Goal: Find specific page/section: Find specific page/section

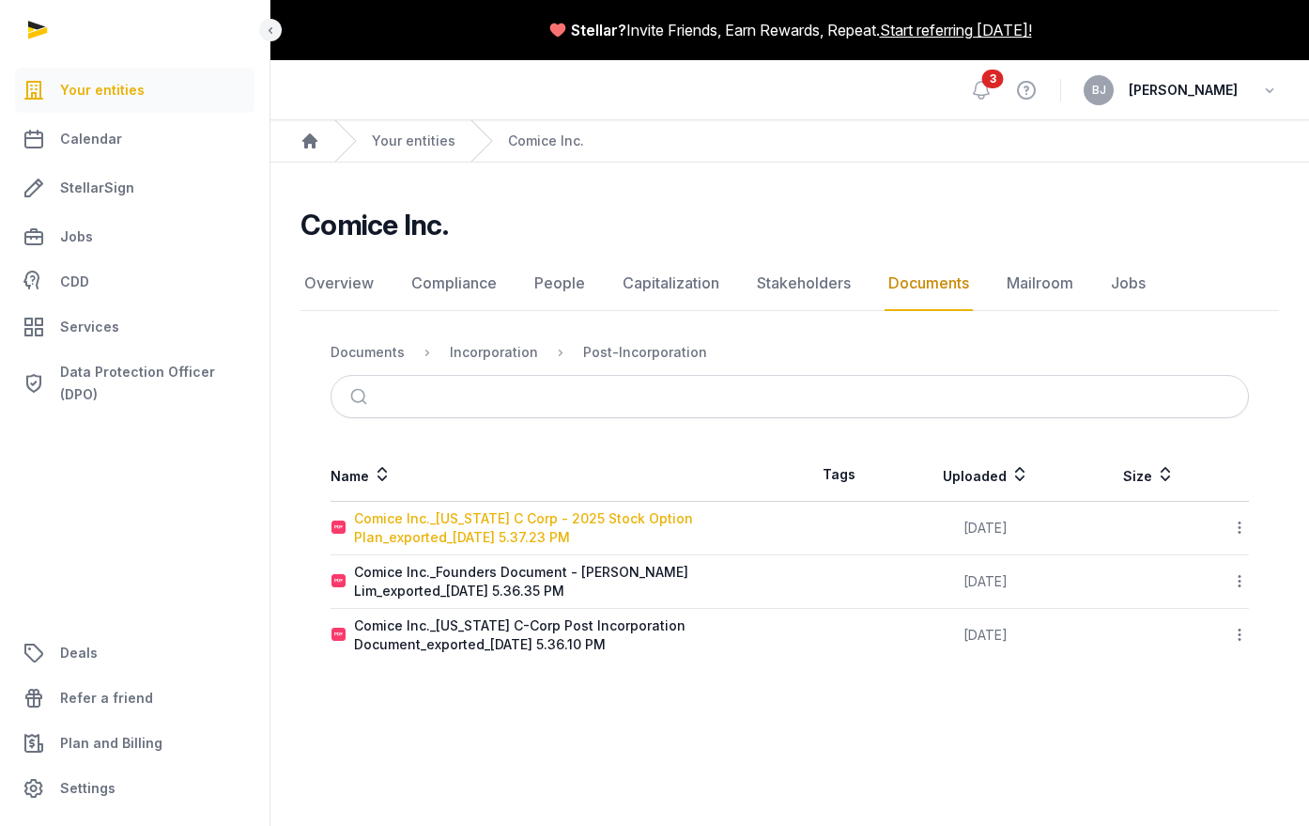
click at [432, 521] on div "Comice Inc._[US_STATE] C Corp - 2025 Stock Option Plan_exported_[DATE] 5.37.23 …" at bounding box center [571, 528] width 435 height 38
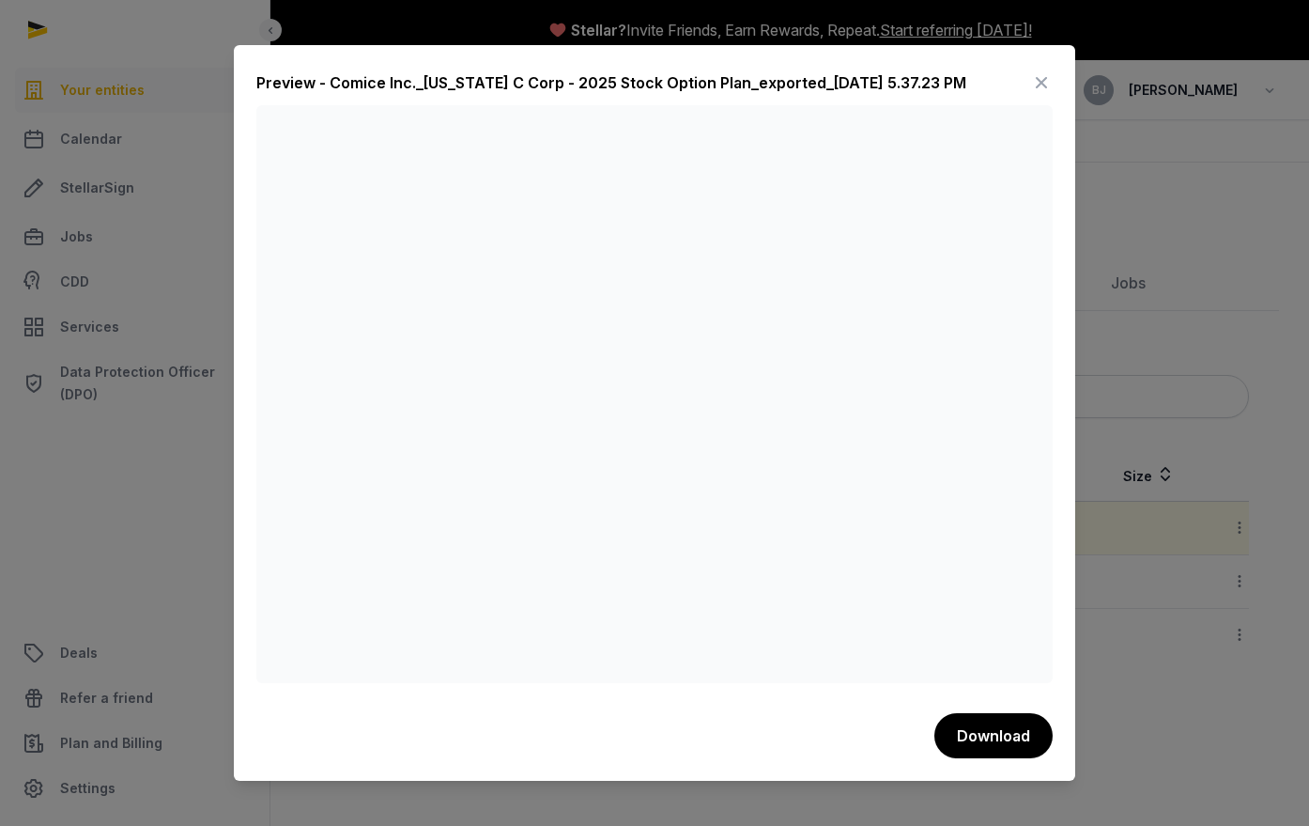
click at [1037, 83] on icon at bounding box center [1041, 83] width 23 height 30
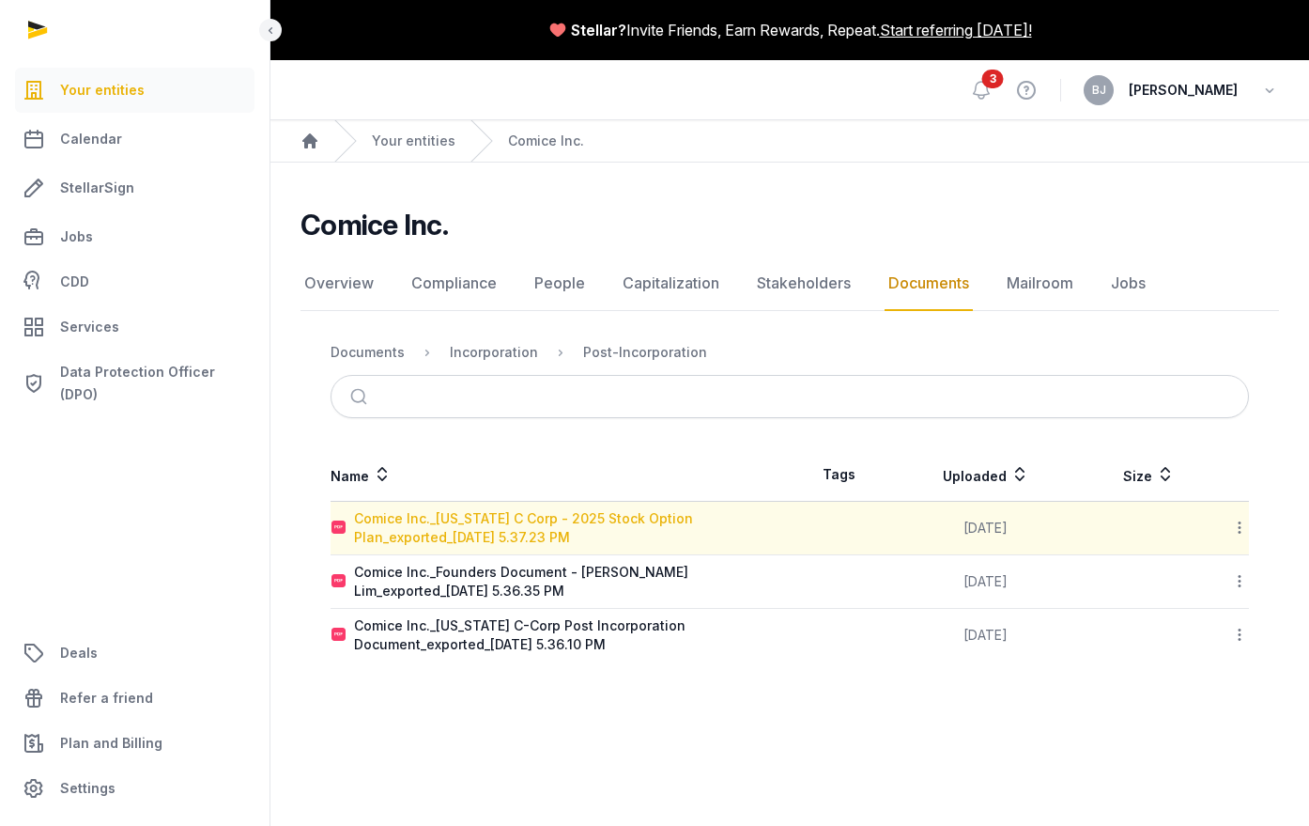
click at [411, 509] on div "Comice Inc._[US_STATE] C Corp - 2025 Stock Option Plan_exported_[DATE] 5.37.23 …" at bounding box center [571, 528] width 435 height 38
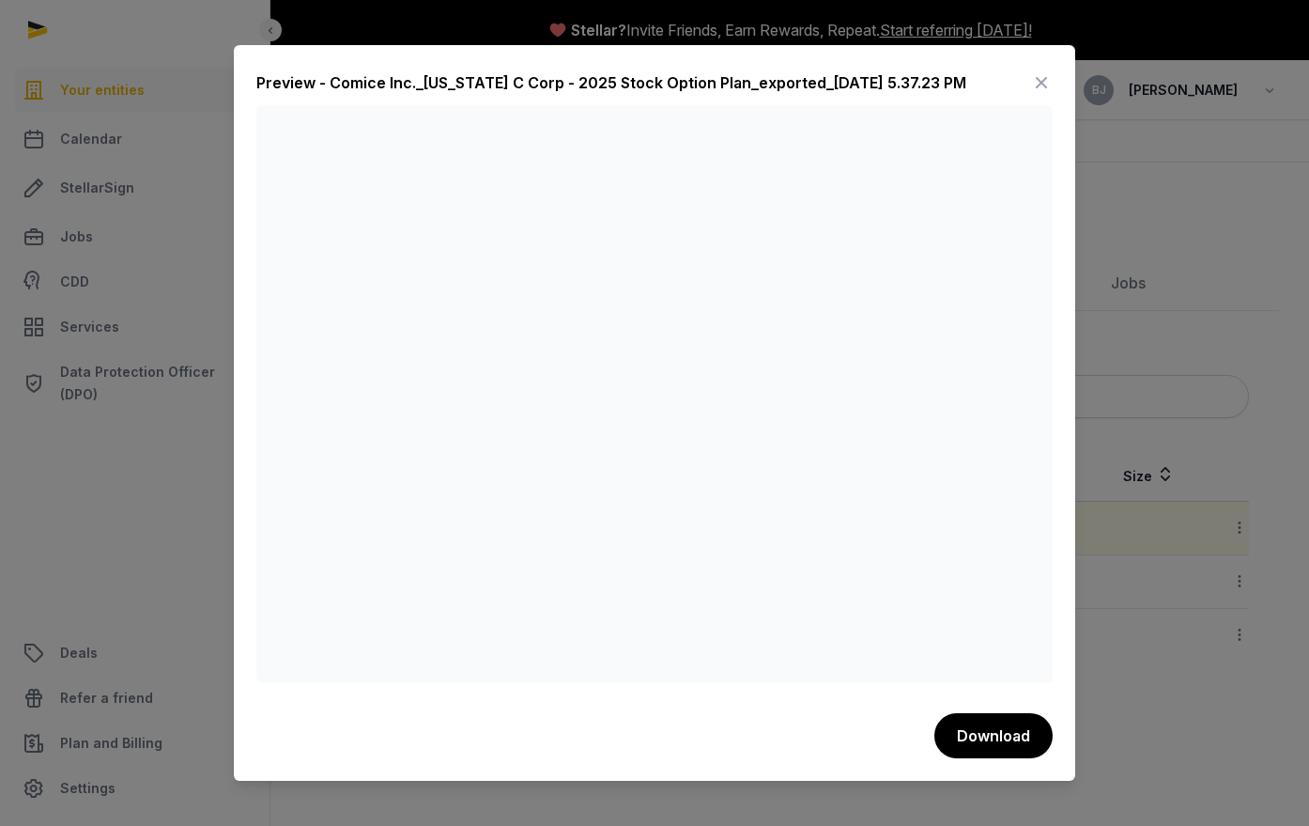
click at [1043, 80] on icon at bounding box center [1041, 83] width 23 height 30
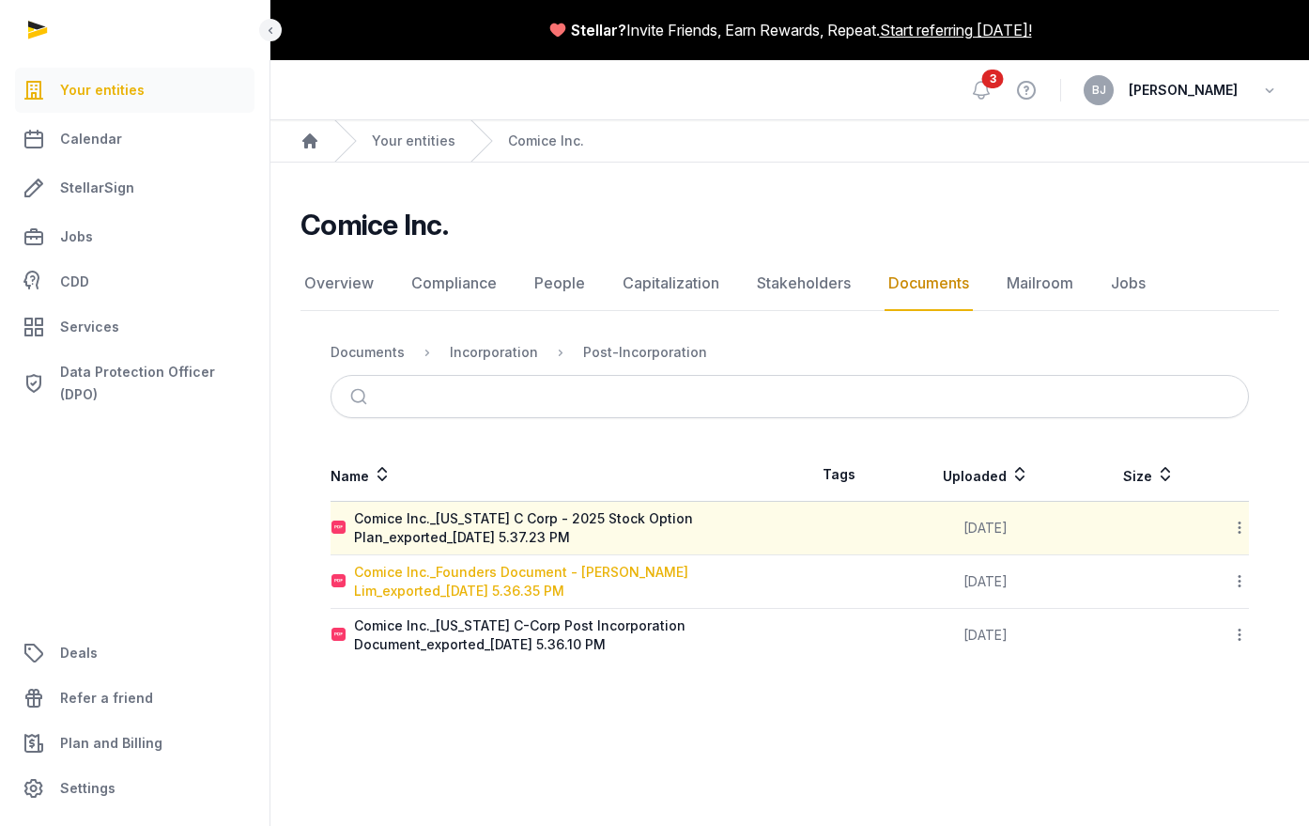
click at [544, 564] on div "Comice Inc._Founders Document - [PERSON_NAME] Lim_exported_[DATE] 5.36.35 PM" at bounding box center [571, 582] width 435 height 38
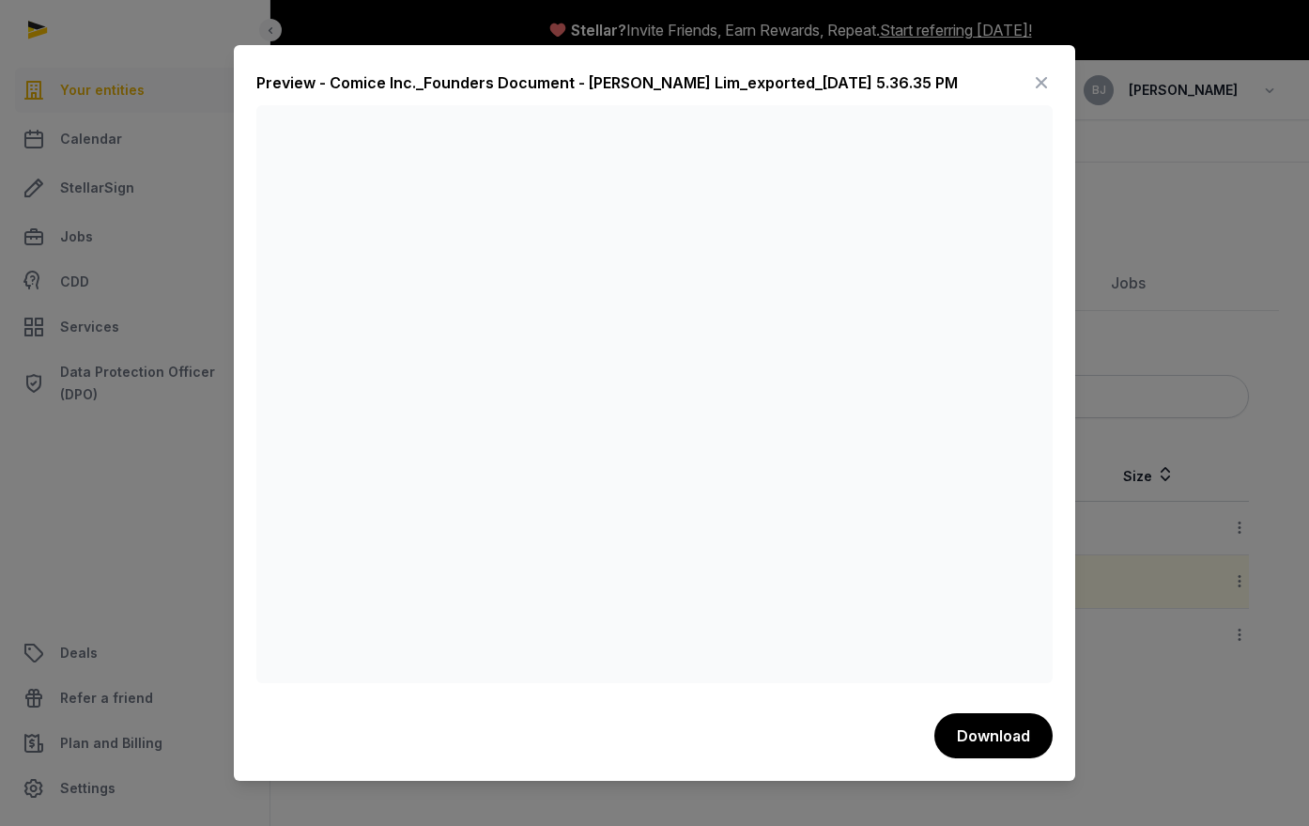
click at [1034, 84] on icon at bounding box center [1041, 83] width 23 height 30
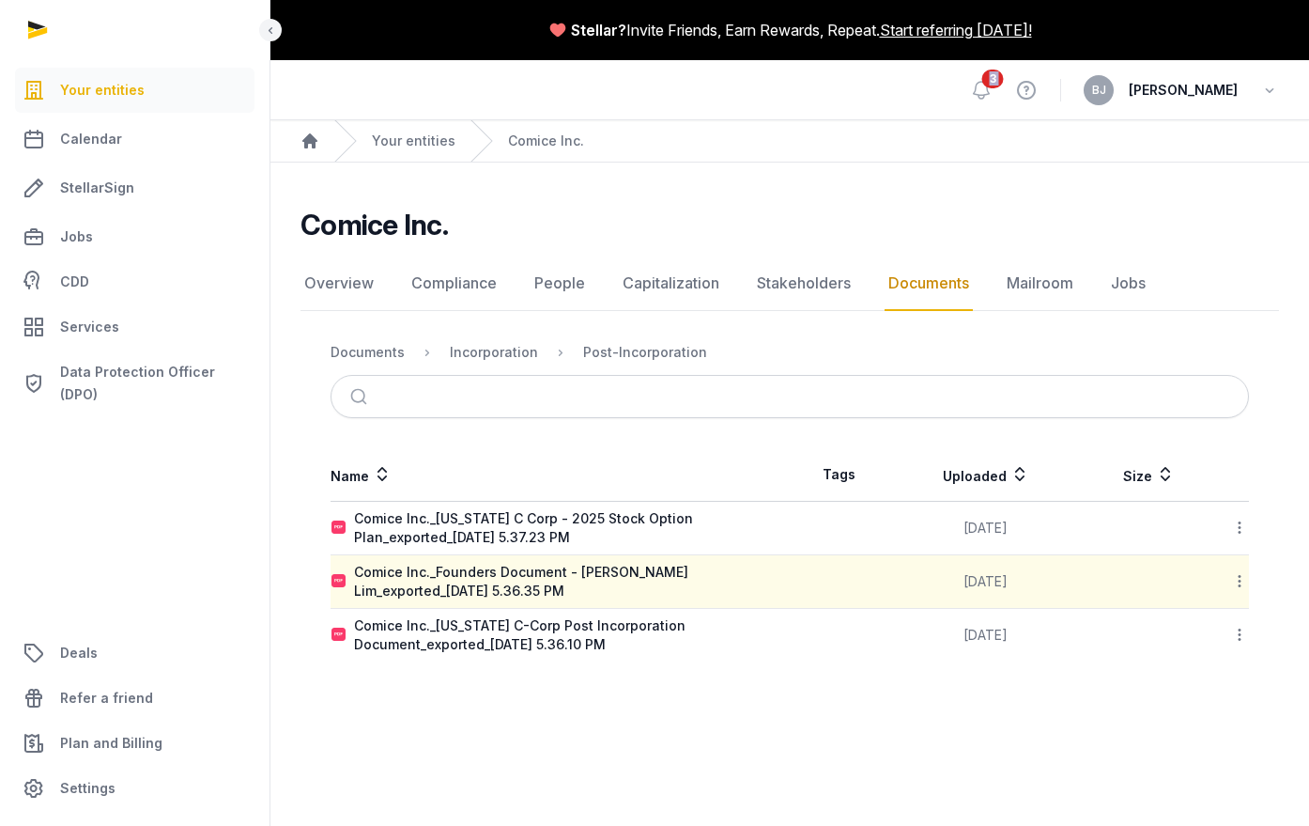
click at [1004, 85] on span "3" at bounding box center [993, 79] width 22 height 19
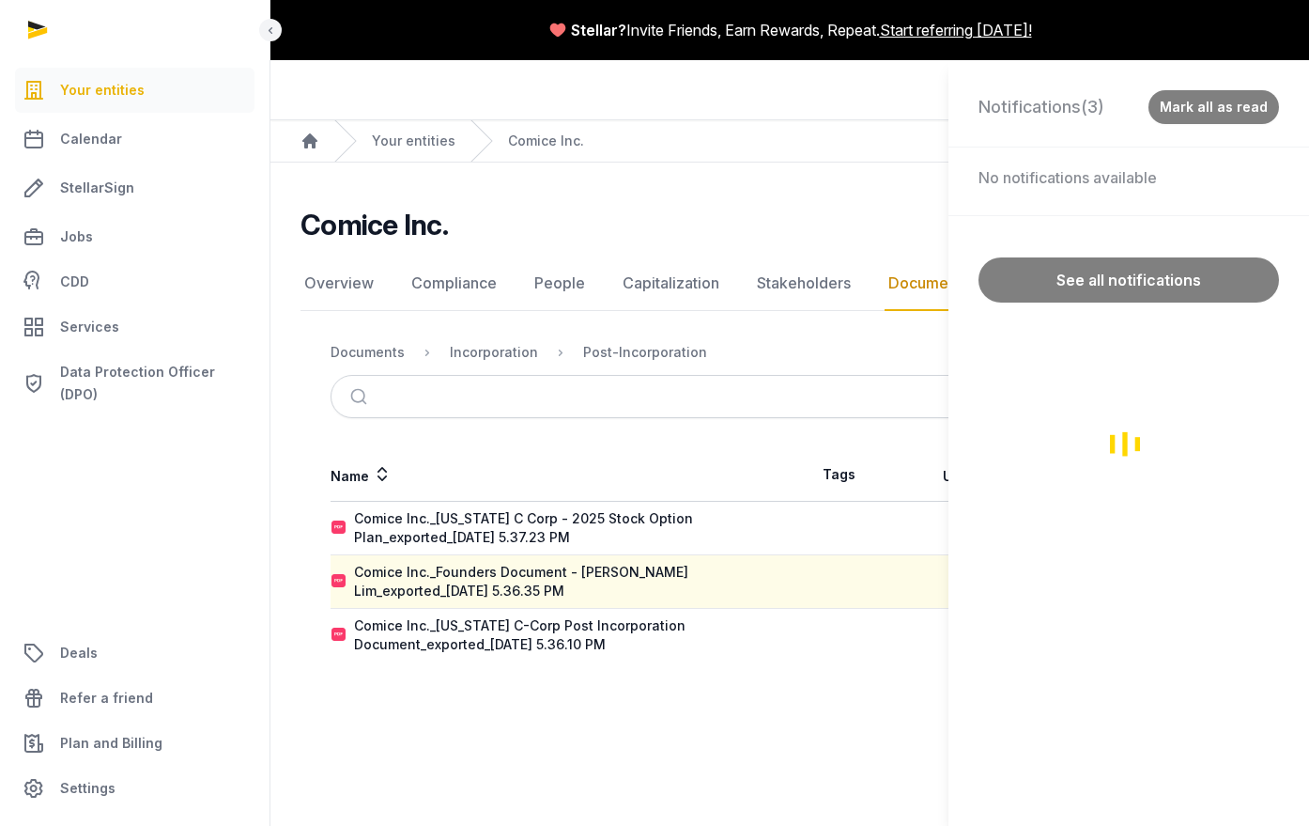
click at [473, 635] on div "Notifications (3) Mark all as read No notifications available See all notificat…" at bounding box center [654, 413] width 1309 height 826
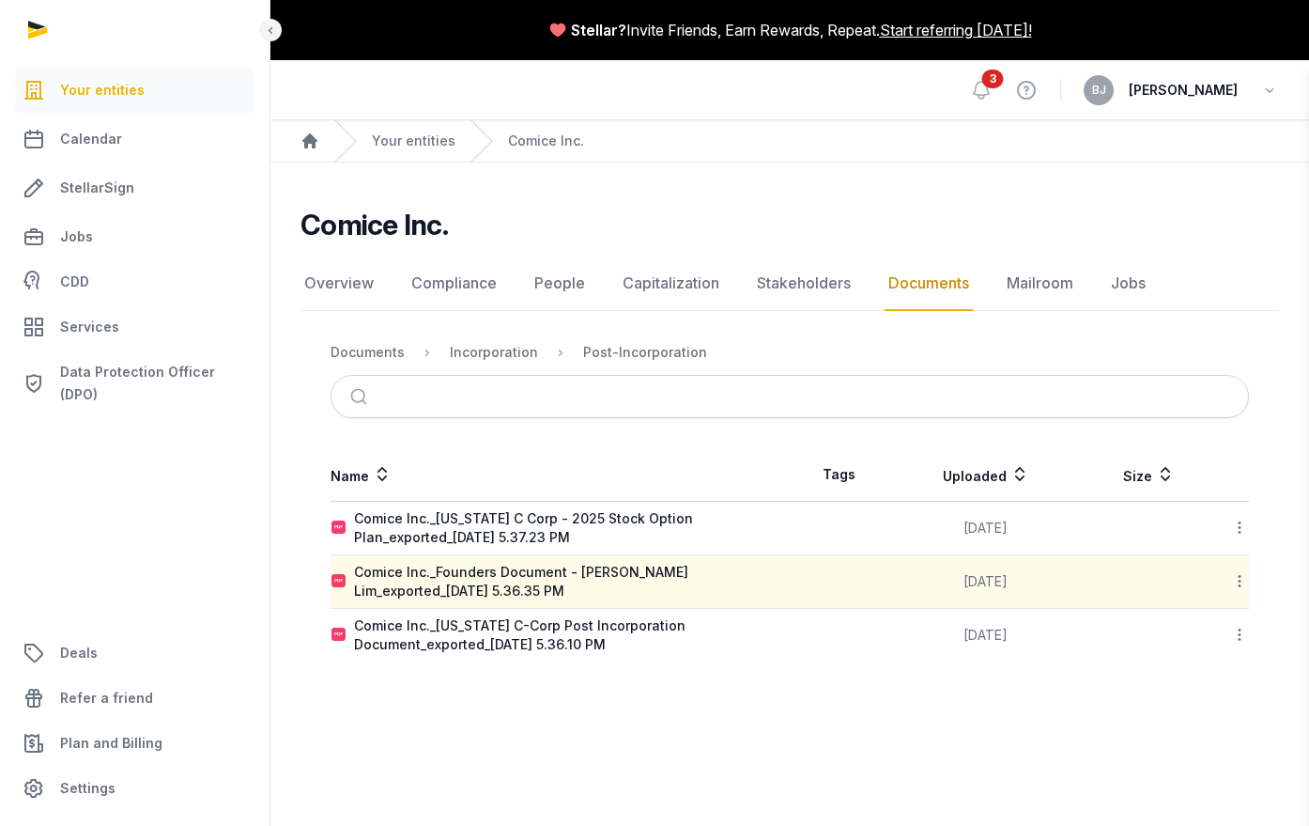
click at [460, 645] on div "Notifications (3) [PERSON_NAME] all as read [DATE] You've got mail! We have rec…" at bounding box center [654, 413] width 1309 height 826
click at [477, 632] on div "Comice Inc._[US_STATE] C-Corp Post Incorporation Document_exported_[DATE] 5.36.…" at bounding box center [571, 635] width 435 height 38
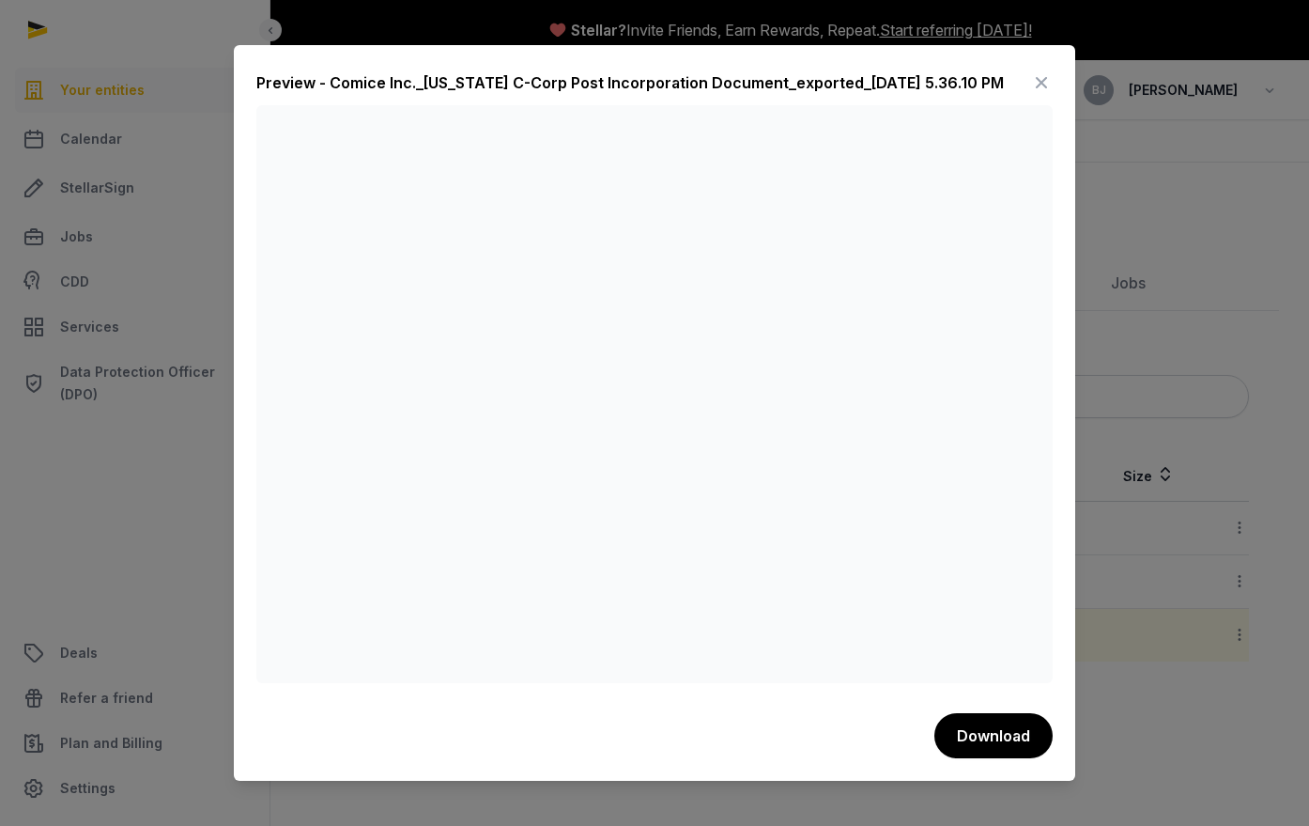
click at [1046, 81] on icon at bounding box center [1041, 83] width 23 height 30
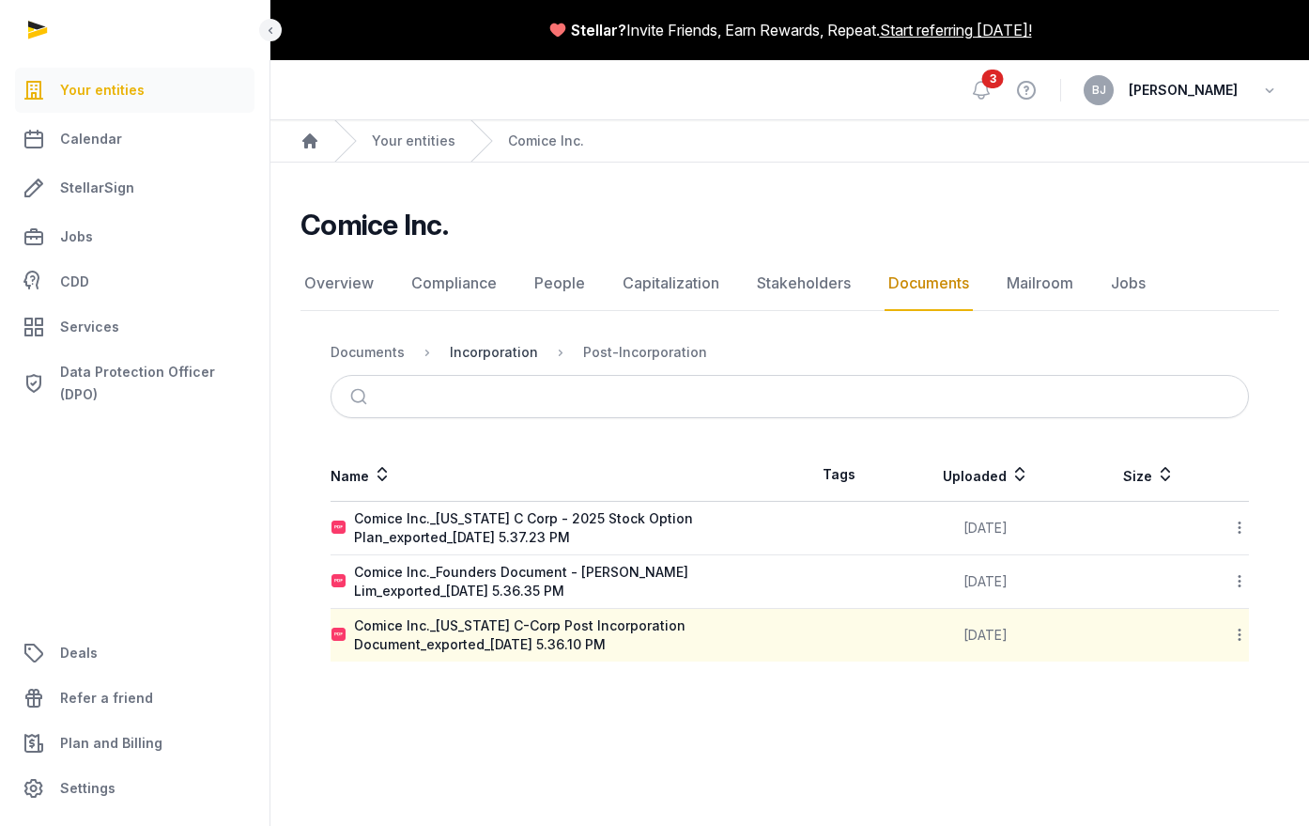
click at [488, 357] on div "Incorporation" at bounding box center [494, 352] width 88 height 19
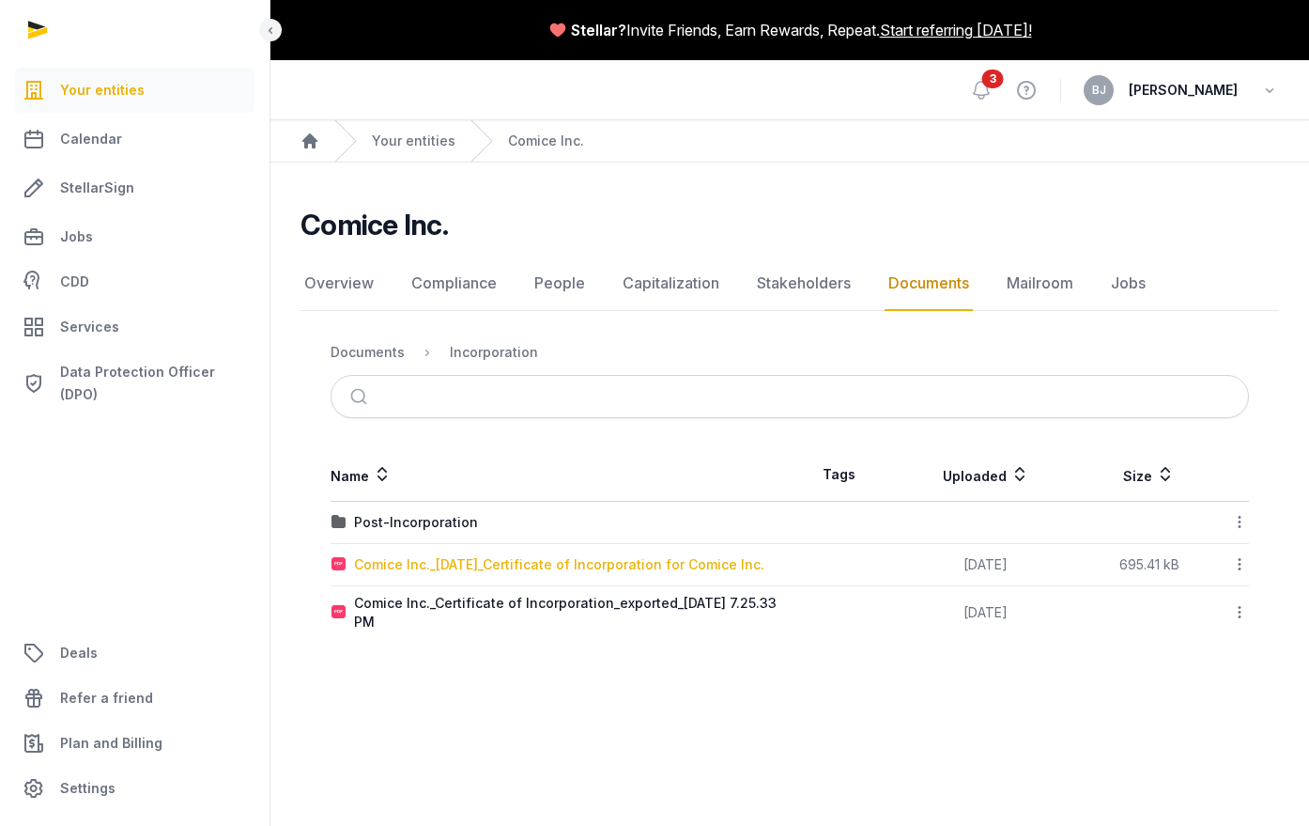
click at [496, 561] on div "Comice Inc._[DATE]_Certificate of Incorporation for Comice Inc." at bounding box center [559, 564] width 410 height 19
